Goal: Task Accomplishment & Management: Use online tool/utility

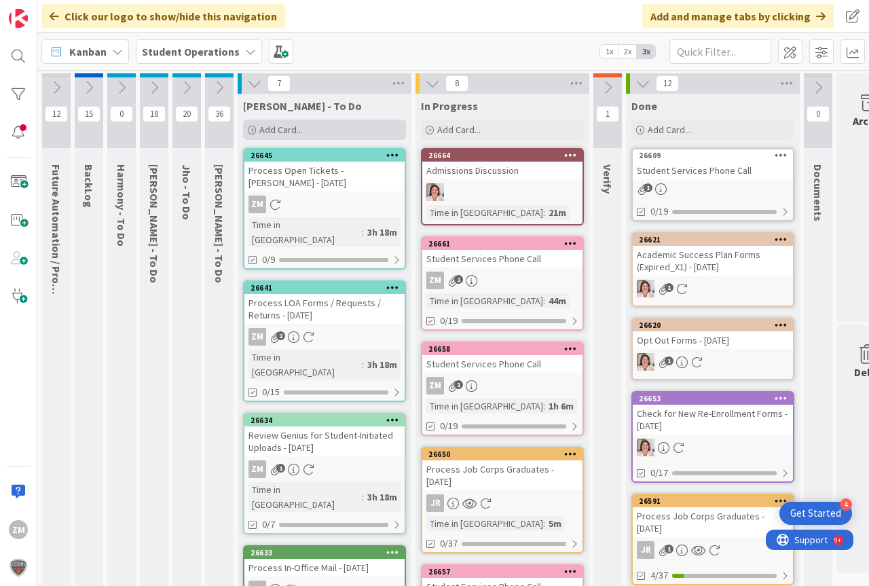
click at [259, 134] on div "Add Card..." at bounding box center [324, 130] width 163 height 20
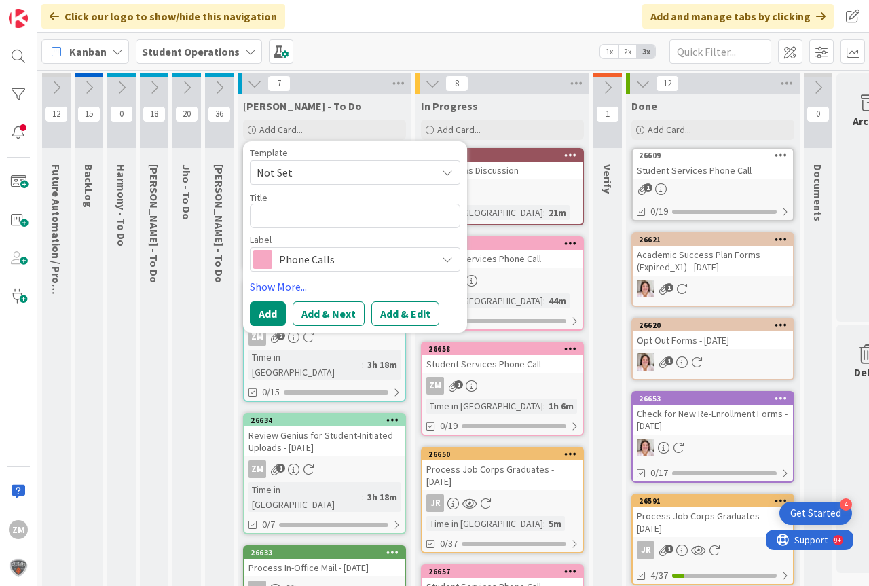
click at [450, 175] on icon at bounding box center [447, 172] width 11 height 11
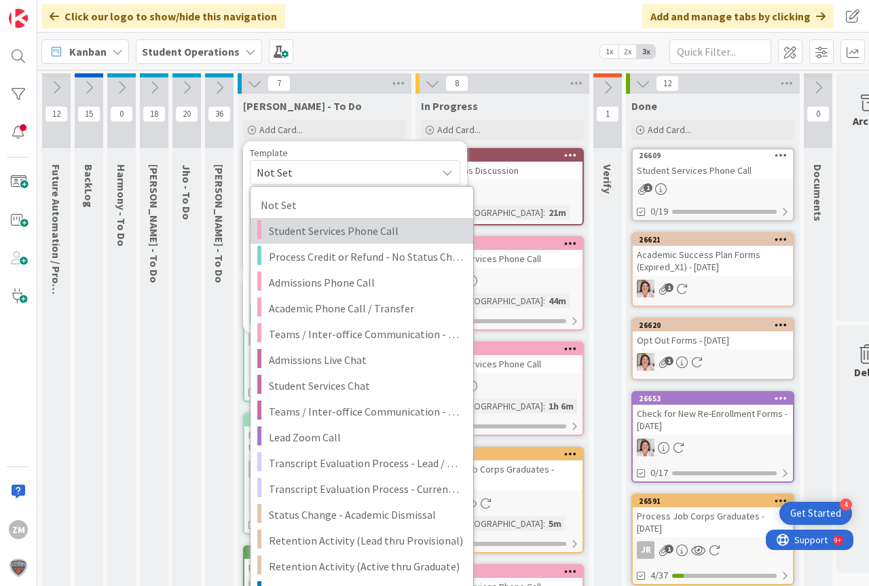
click at [329, 229] on span "Student Services Phone Call" at bounding box center [366, 231] width 194 height 18
type textarea "x"
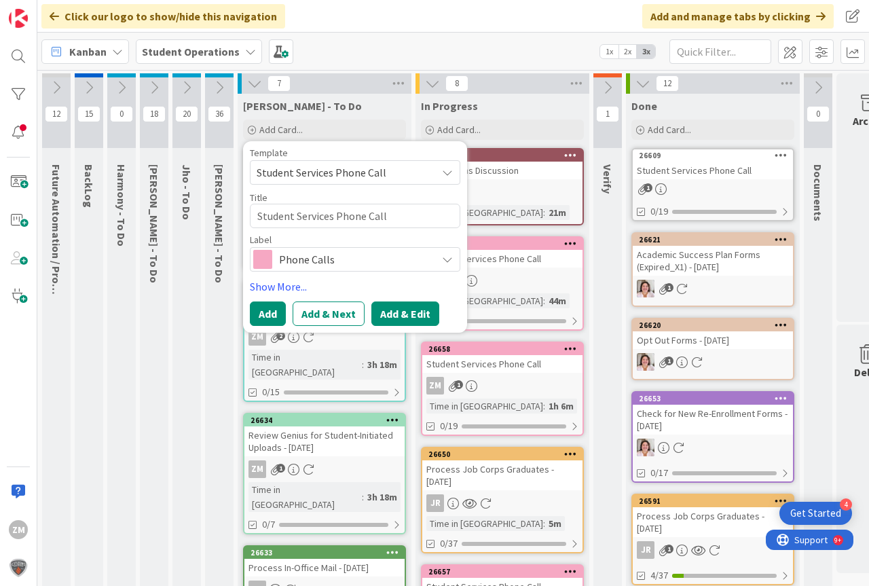
click at [399, 318] on button "Add & Edit" at bounding box center [405, 314] width 68 height 24
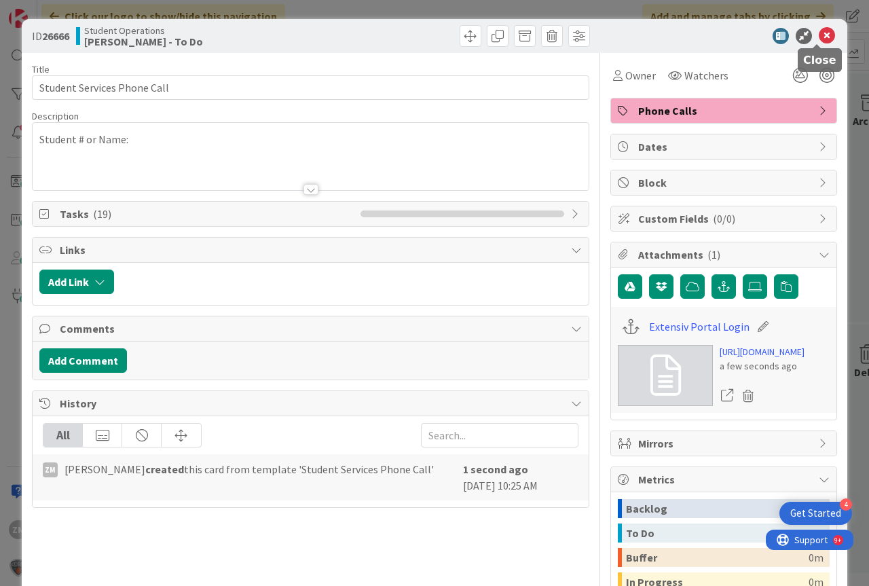
click at [819, 35] on icon at bounding box center [827, 36] width 16 height 16
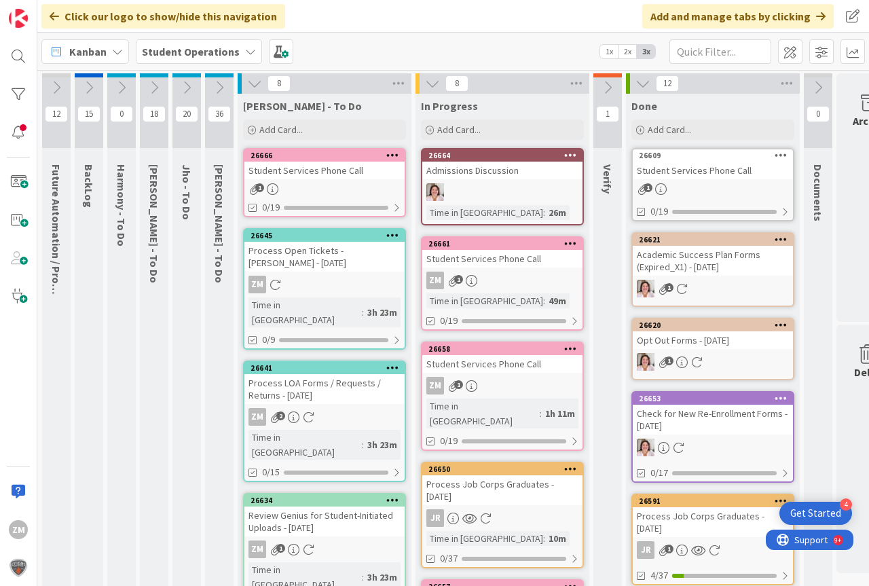
click at [397, 154] on icon at bounding box center [392, 155] width 13 height 10
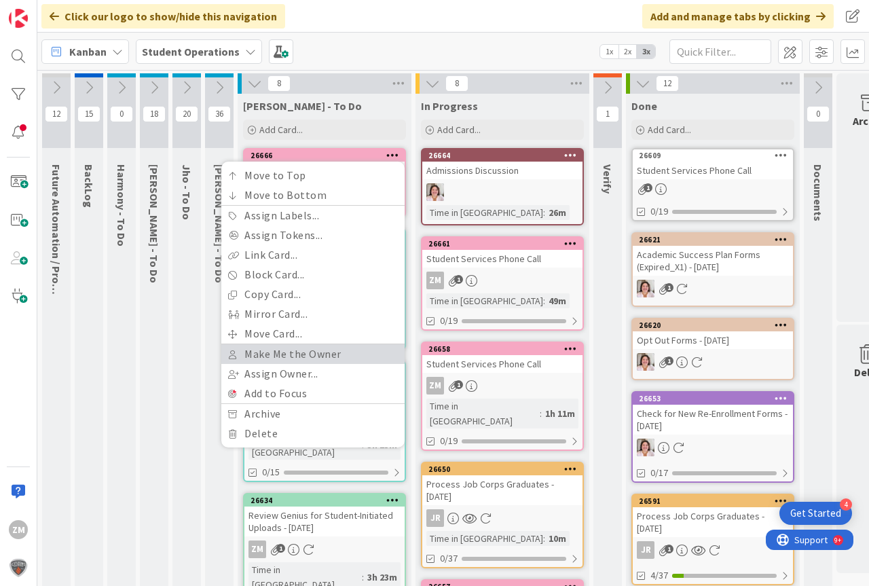
click at [298, 357] on link "Make Me the Owner" at bounding box center [312, 354] width 183 height 20
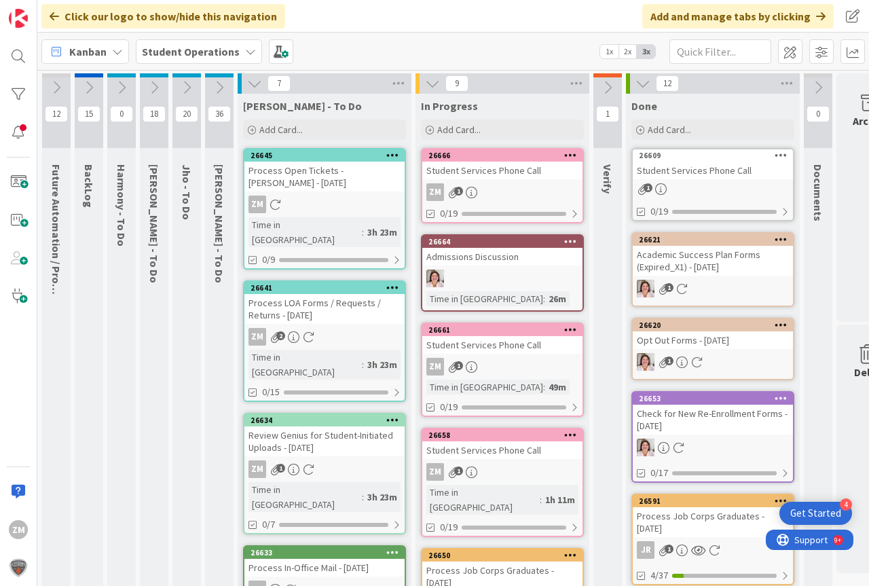
click at [520, 180] on link "26666 Student Services Phone Call ZM 1 0/19" at bounding box center [502, 185] width 163 height 75
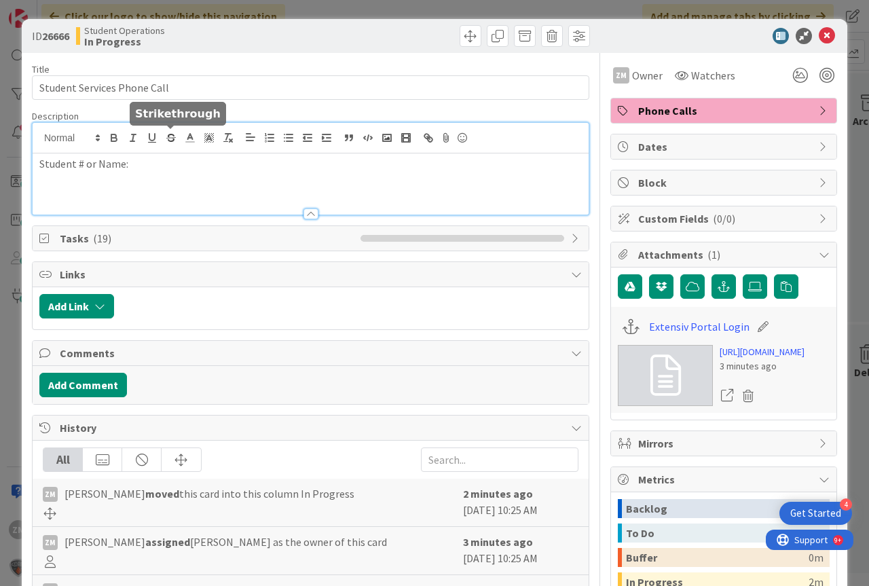
click at [170, 139] on div "Student # or Name:" at bounding box center [311, 169] width 556 height 92
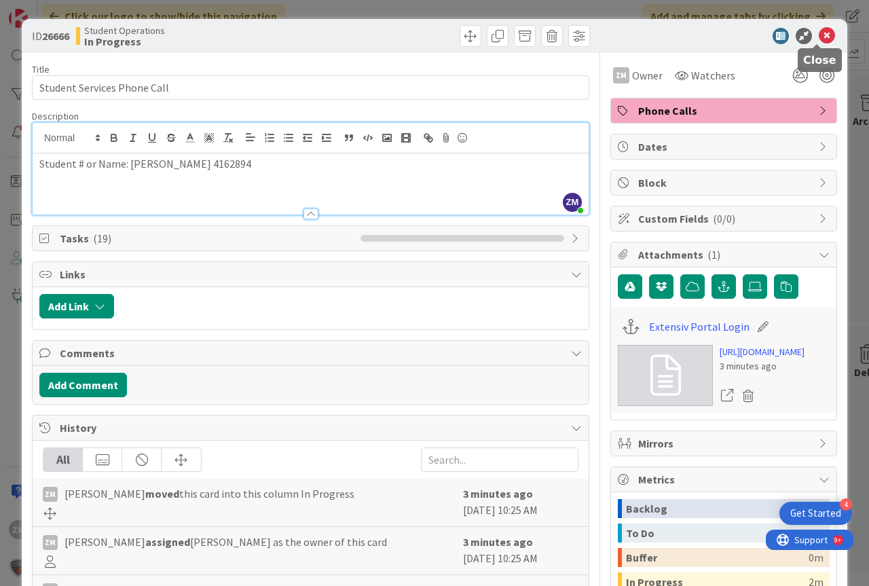
click at [823, 40] on icon at bounding box center [827, 36] width 16 height 16
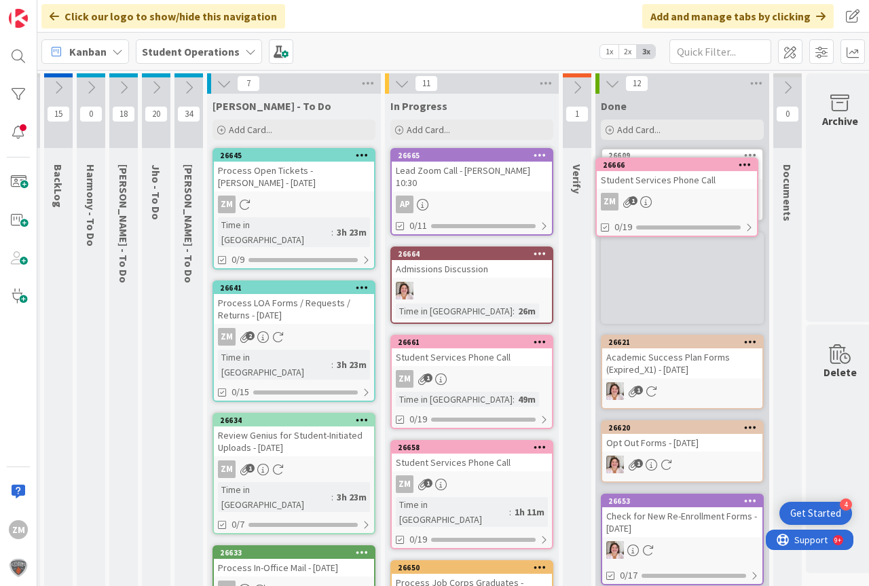
scroll to position [0, 39]
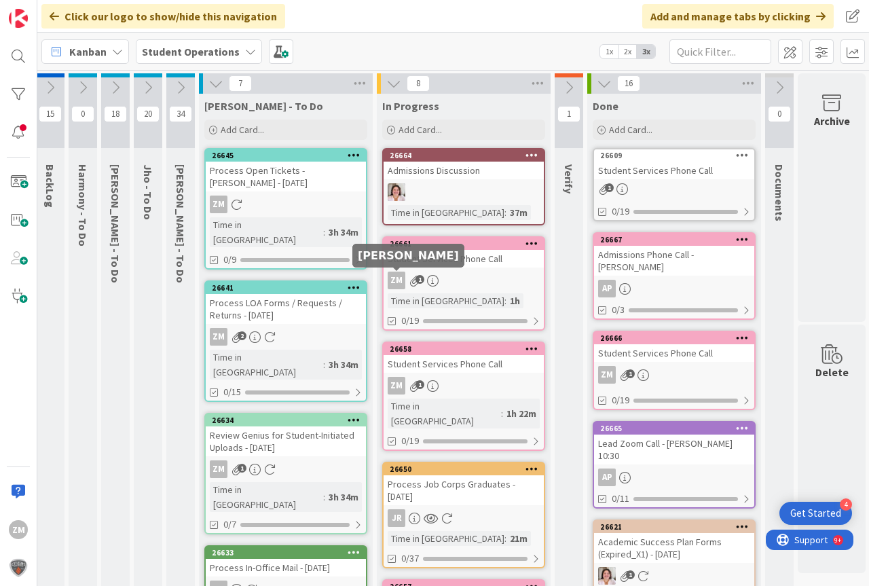
click at [427, 289] on div "ZM 1" at bounding box center [464, 281] width 160 height 18
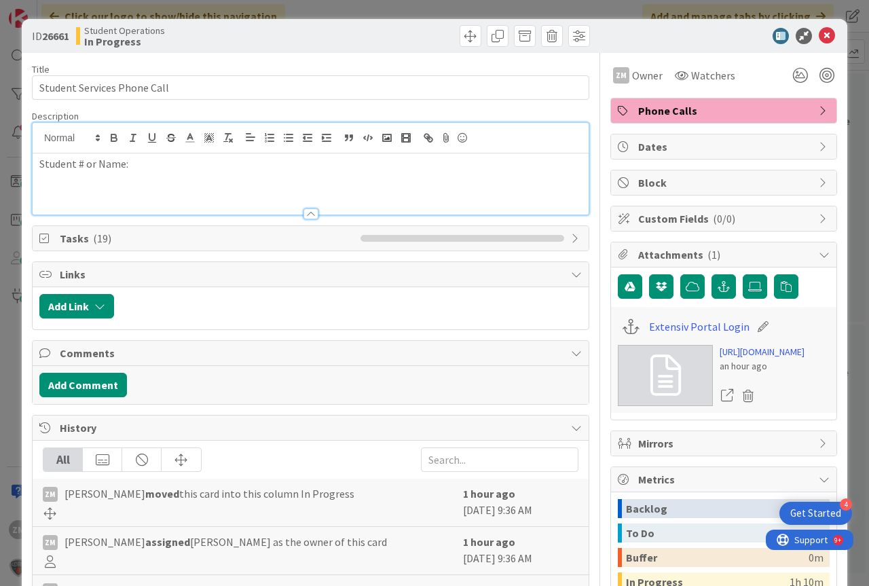
click at [166, 148] on div "Student # or Name:" at bounding box center [311, 169] width 556 height 92
click at [698, 75] on span "Watchers" at bounding box center [713, 75] width 44 height 16
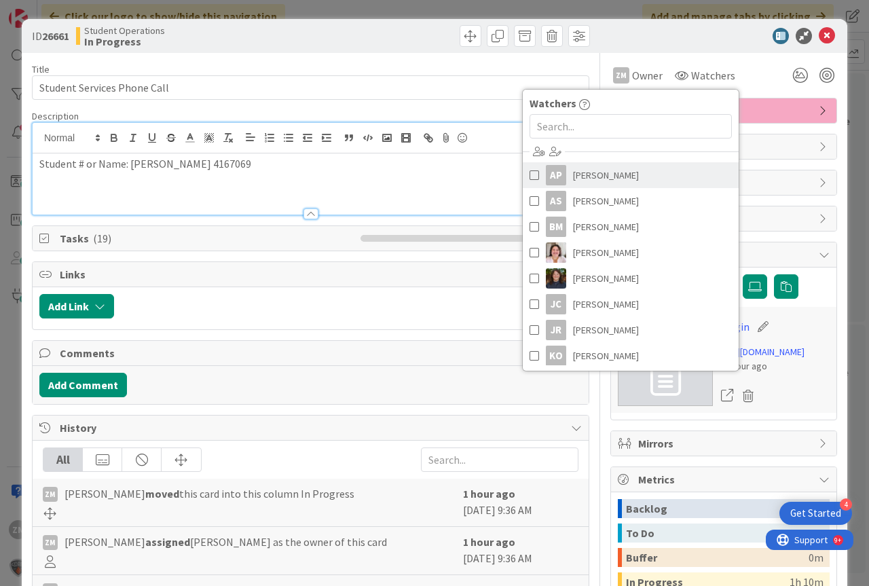
click at [580, 180] on span "[PERSON_NAME]" at bounding box center [606, 175] width 66 height 20
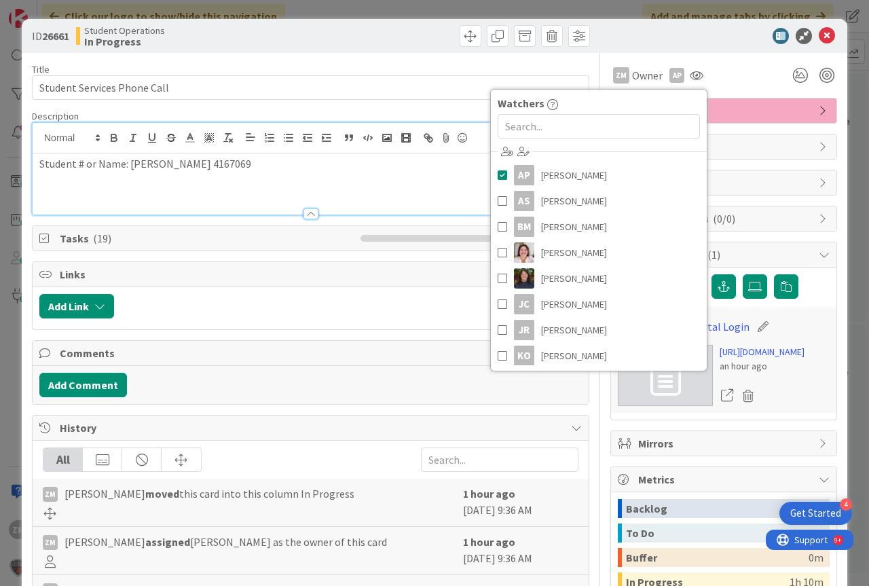
click at [396, 195] on div "Student # or Name: [PERSON_NAME] 4167069" at bounding box center [311, 183] width 556 height 61
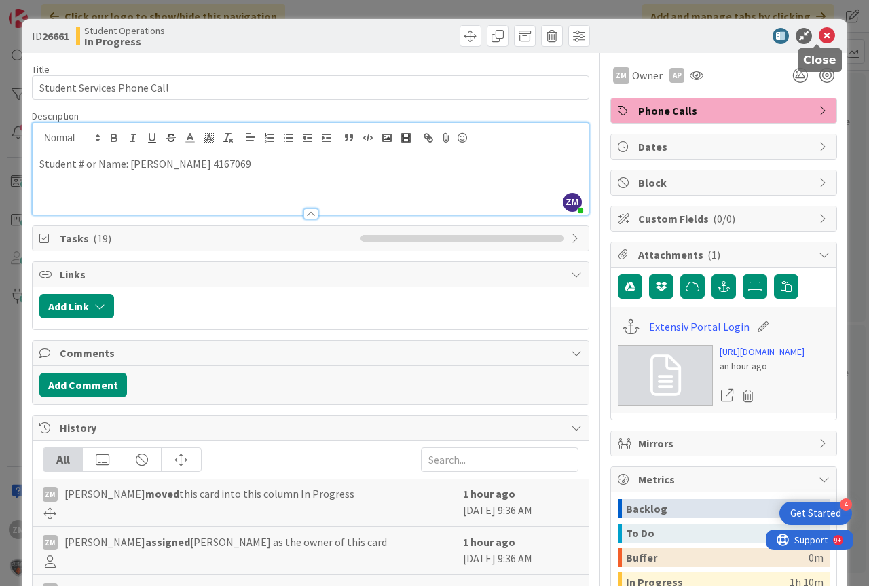
click at [819, 38] on icon at bounding box center [827, 36] width 16 height 16
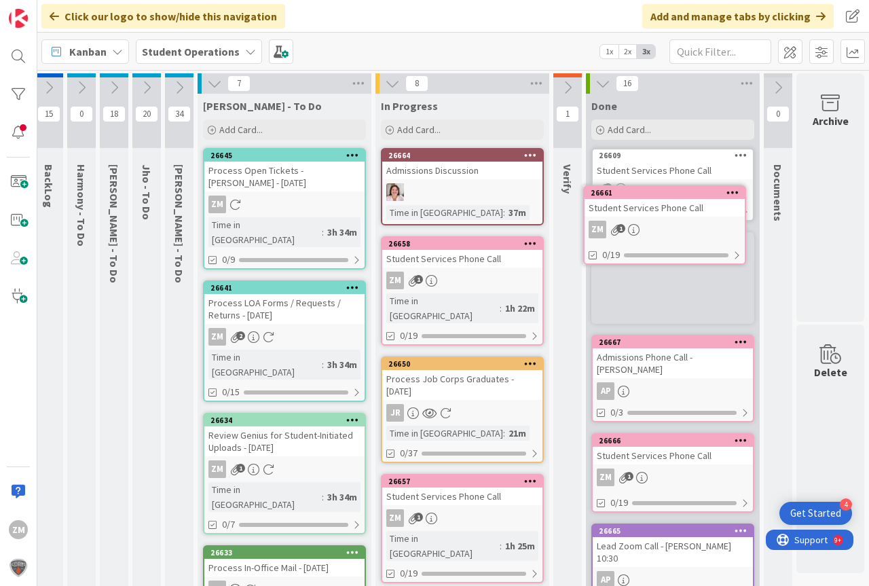
scroll to position [0, 50]
